Goal: Task Accomplishment & Management: Use online tool/utility

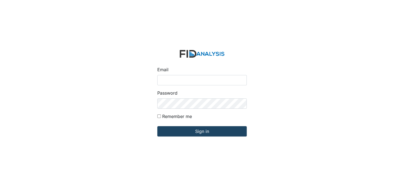
type input "[EMAIL_ADDRESS][DOMAIN_NAME]"
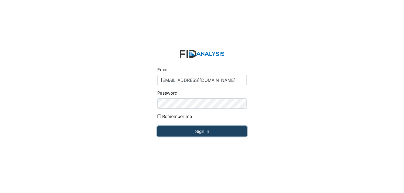
click at [199, 133] on input "Sign in" at bounding box center [201, 131] width 89 height 10
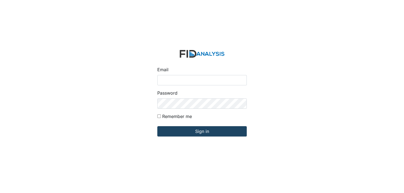
type input "[EMAIL_ADDRESS][DOMAIN_NAME]"
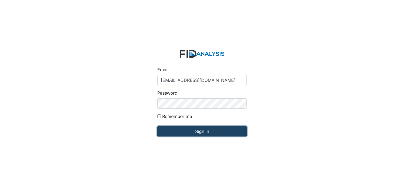
click at [200, 129] on input "Sign in" at bounding box center [201, 131] width 89 height 10
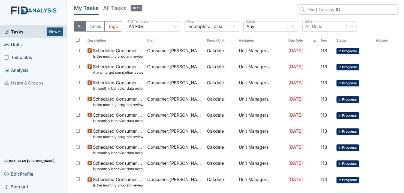
click at [14, 44] on span "Units" at bounding box center [12, 44] width 17 height 8
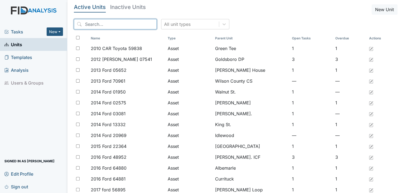
click at [131, 26] on input "search" at bounding box center [115, 24] width 83 height 10
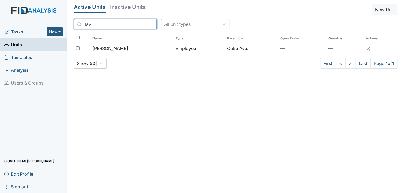
type input "lav"
click at [18, 44] on span "Units" at bounding box center [13, 44] width 18 height 8
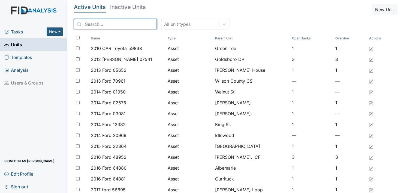
click at [113, 22] on input "search" at bounding box center [115, 24] width 83 height 10
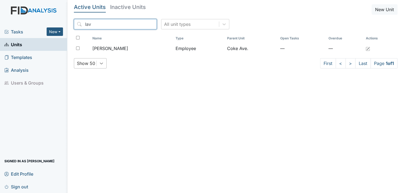
type input "lav"
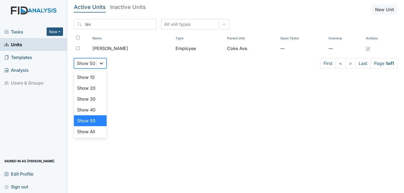
click at [106, 64] on div at bounding box center [101, 64] width 10 height 10
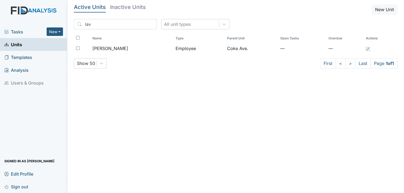
click at [142, 77] on main "Active Units Inactive Units New Unit lav All unit types Name Type Parent Unit O…" at bounding box center [235, 96] width 336 height 193
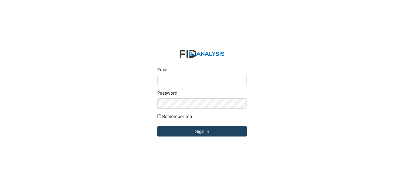
type input "[EMAIL_ADDRESS][DOMAIN_NAME]"
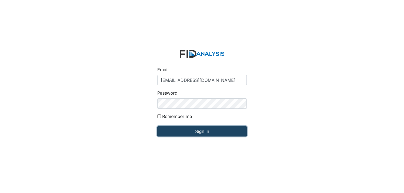
click at [196, 133] on input "Sign in" at bounding box center [201, 131] width 89 height 10
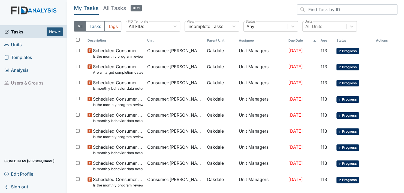
click at [13, 45] on span "Units" at bounding box center [12, 44] width 17 height 8
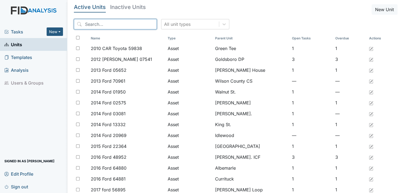
click at [130, 26] on input "search" at bounding box center [115, 24] width 83 height 10
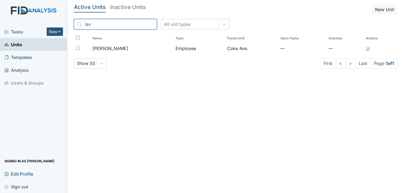
type input "lav"
click at [103, 95] on main "Active Units Inactive Units New Unit lav All unit types Name Type Parent Unit O…" at bounding box center [235, 96] width 336 height 193
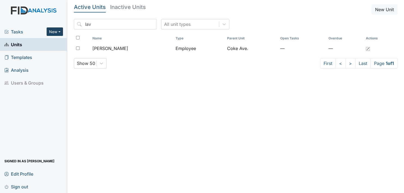
click at [59, 29] on button "New" at bounding box center [55, 32] width 16 height 8
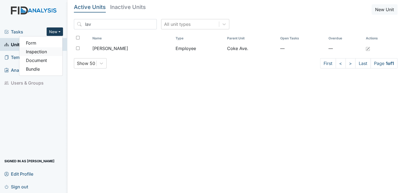
click at [39, 52] on link "Inspection" at bounding box center [40, 51] width 43 height 9
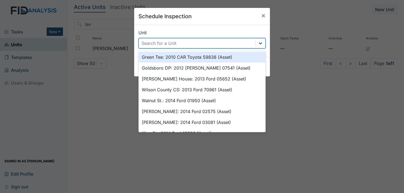
click at [258, 42] on icon at bounding box center [259, 43] width 5 height 5
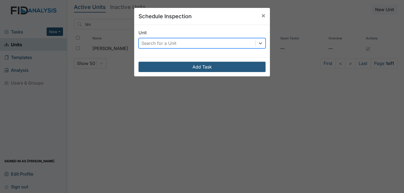
click at [178, 41] on div "Search for a Unit" at bounding box center [197, 43] width 116 height 10
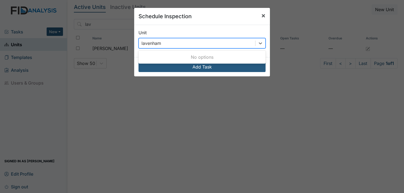
type input "lavenham"
click at [261, 16] on span "×" at bounding box center [263, 15] width 4 height 8
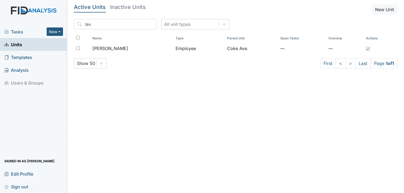
click at [261, 16] on div "Active Units Inactive Units New Unit lav All unit types Name Type Parent Unit O…" at bounding box center [235, 38] width 323 height 69
click at [92, 22] on input "lav" at bounding box center [115, 24] width 83 height 10
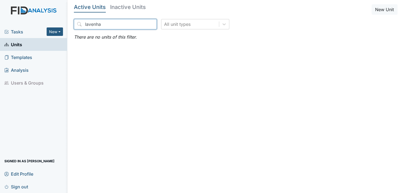
type input "lavenham"
